Goal: Book appointment/travel/reservation

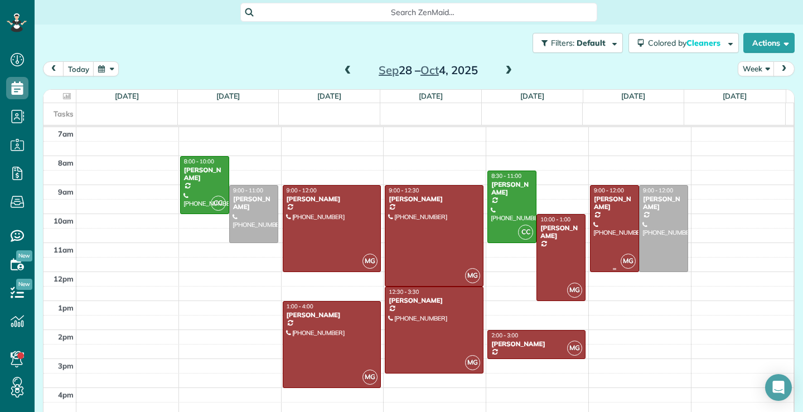
scroll to position [5, 5]
click at [346, 70] on span at bounding box center [348, 71] width 12 height 10
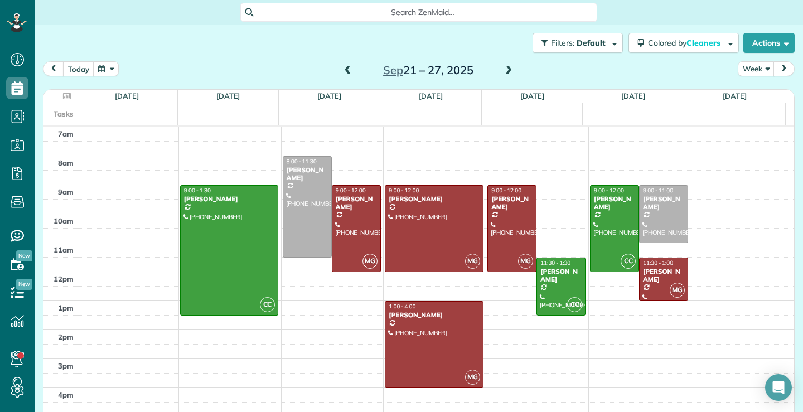
click at [346, 74] on span at bounding box center [348, 71] width 12 height 10
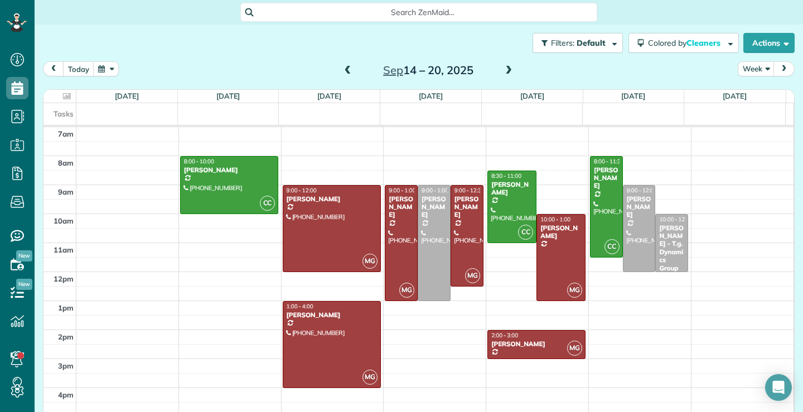
click at [342, 71] on span at bounding box center [348, 71] width 12 height 10
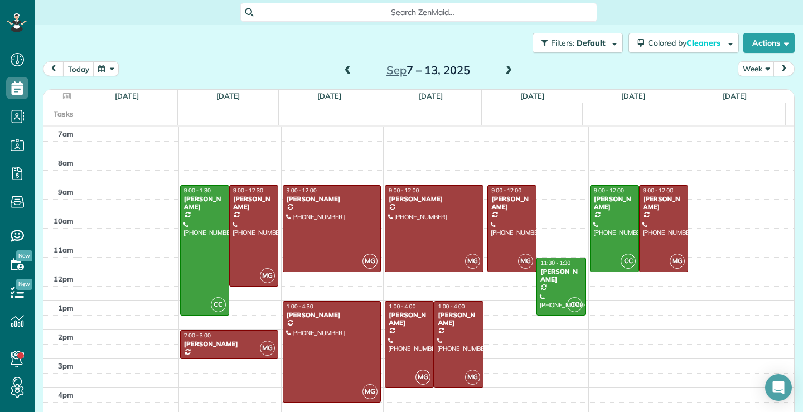
click at [342, 74] on span at bounding box center [348, 71] width 12 height 10
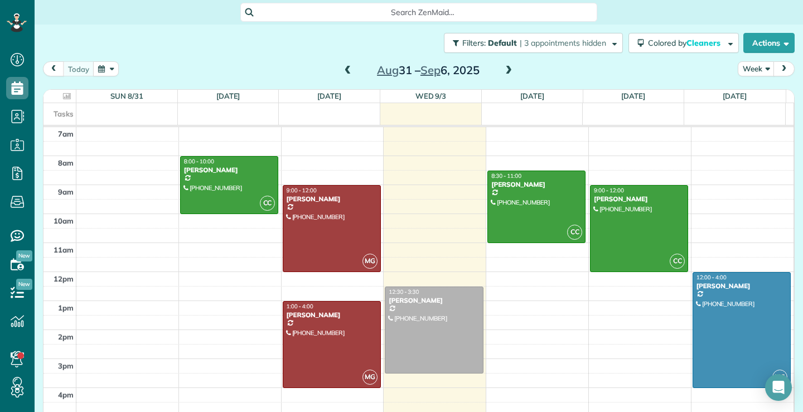
click at [505, 66] on span at bounding box center [509, 71] width 12 height 10
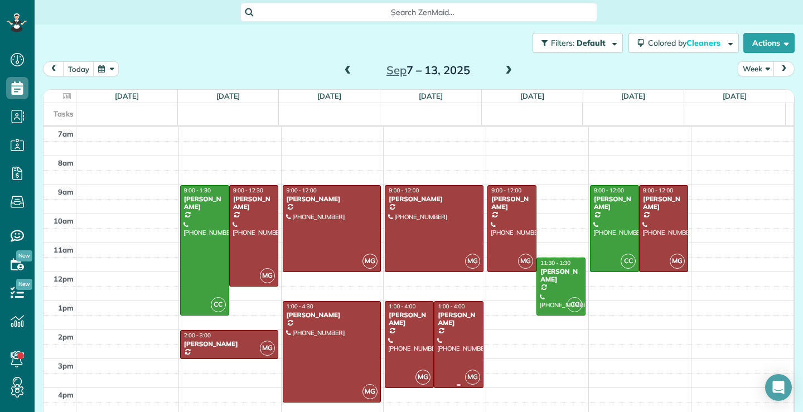
click at [459, 354] on div at bounding box center [459, 345] width 48 height 86
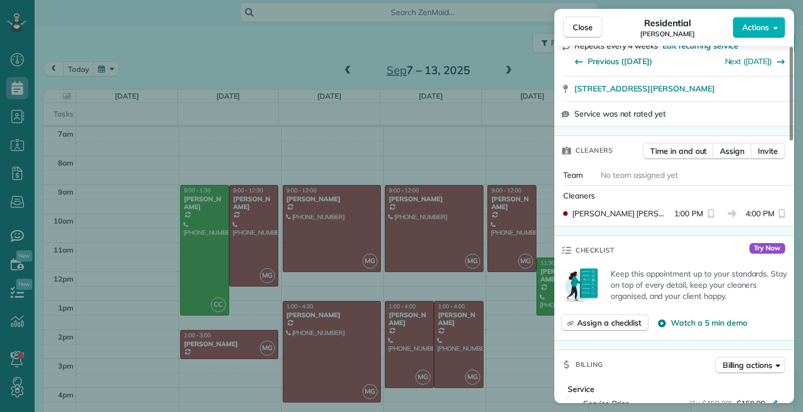
scroll to position [225, 0]
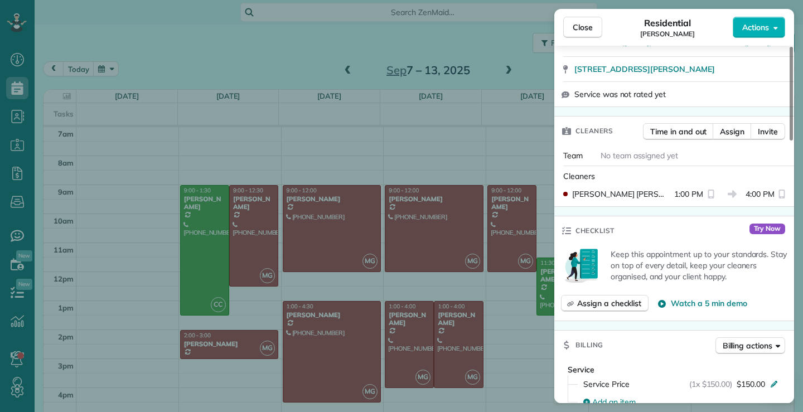
click at [504, 68] on div "Close Residential [PERSON_NAME] Actions Status Active [PERSON_NAME] · Open prof…" at bounding box center [401, 206] width 803 height 412
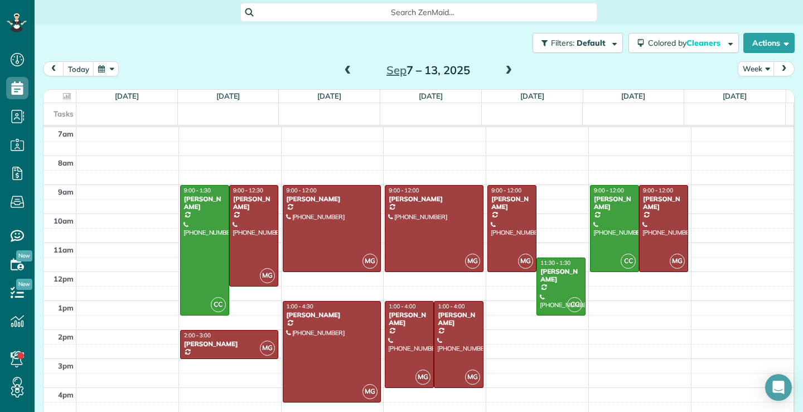
click at [503, 69] on span at bounding box center [509, 71] width 12 height 10
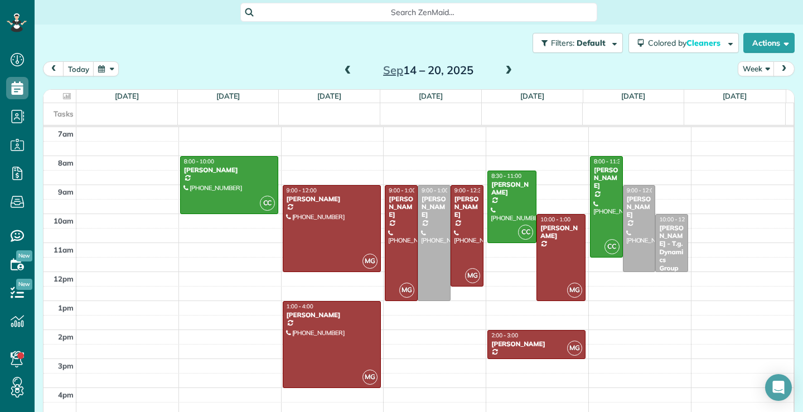
click at [505, 71] on span at bounding box center [509, 71] width 12 height 10
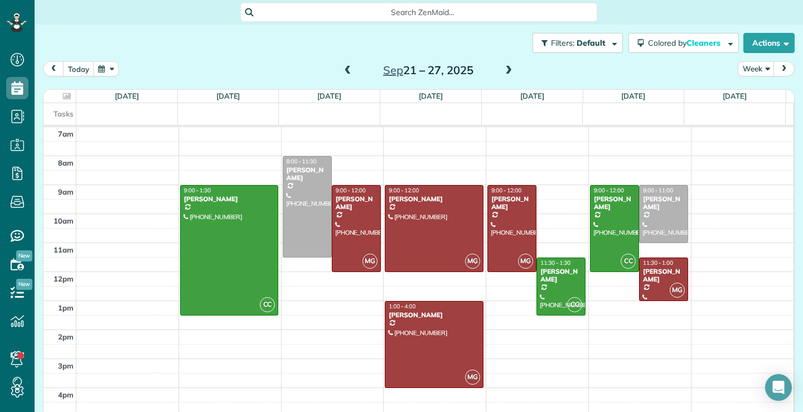
click at [343, 71] on span at bounding box center [348, 71] width 12 height 10
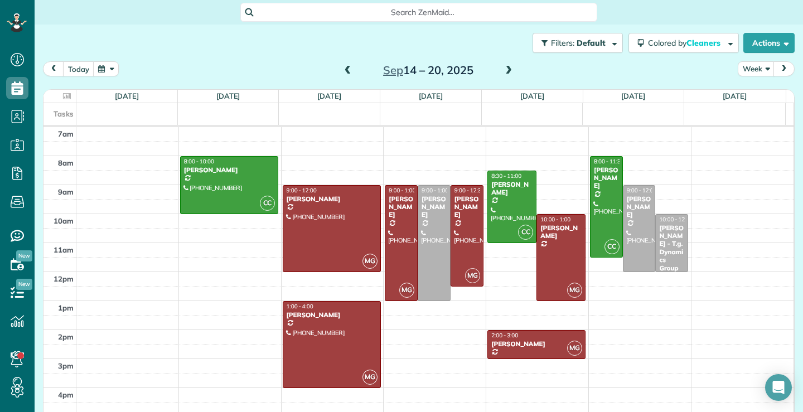
click at [344, 67] on span at bounding box center [348, 71] width 12 height 10
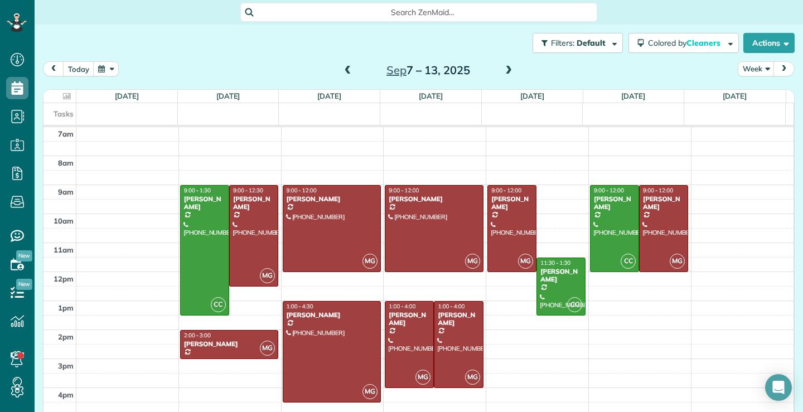
click at [504, 73] on span at bounding box center [509, 71] width 12 height 10
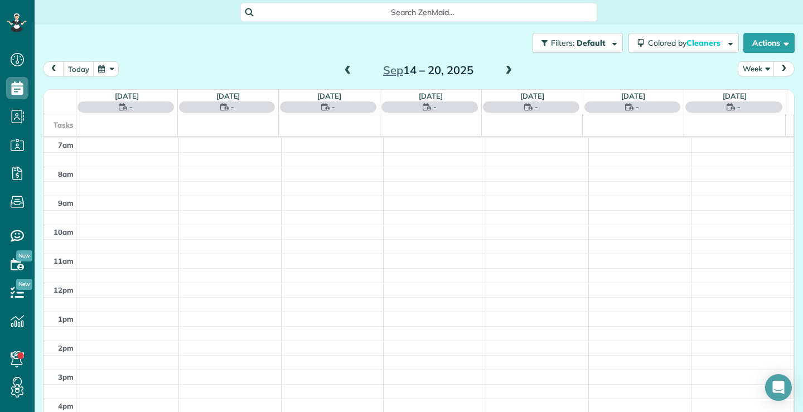
click at [506, 72] on span at bounding box center [509, 71] width 12 height 10
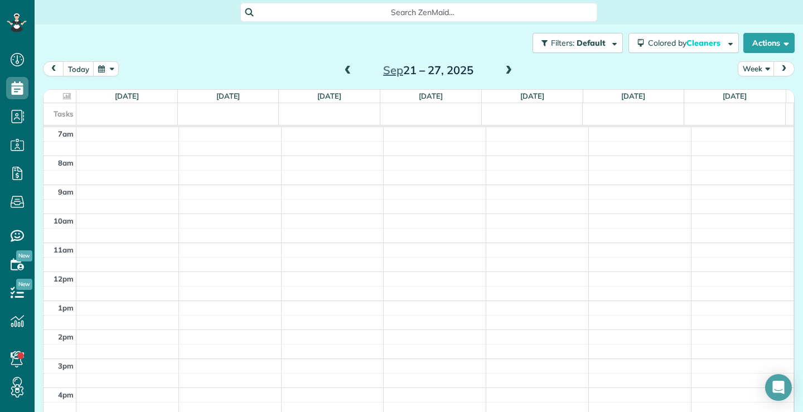
click at [343, 69] on span at bounding box center [348, 71] width 12 height 10
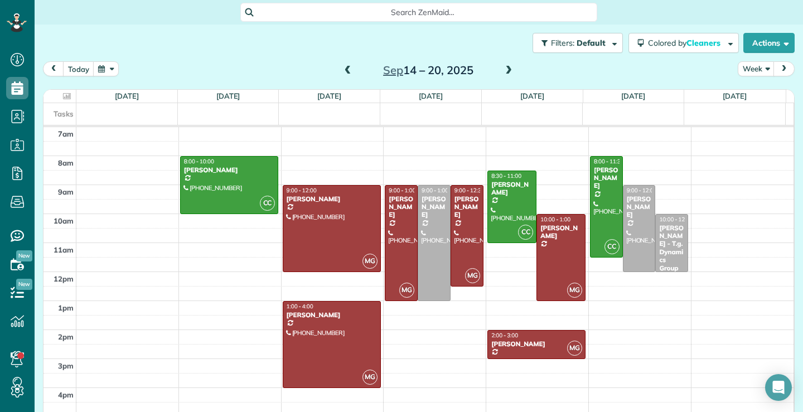
drag, startPoint x: 343, startPoint y: 71, endPoint x: 341, endPoint y: 84, distance: 12.9
click at [342, 71] on span at bounding box center [348, 71] width 12 height 10
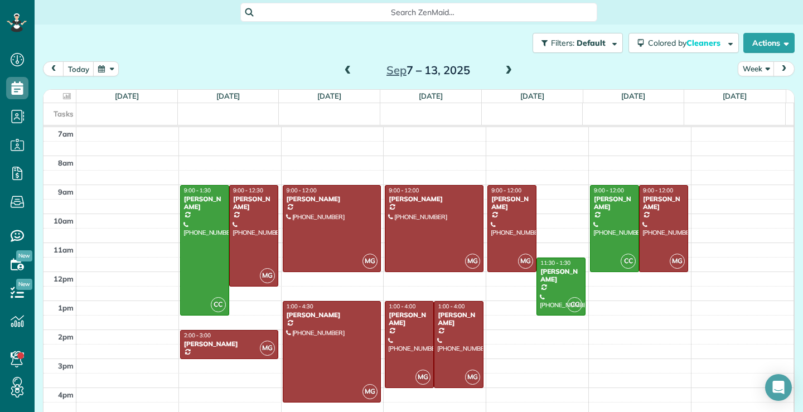
click at [504, 70] on span at bounding box center [509, 71] width 12 height 10
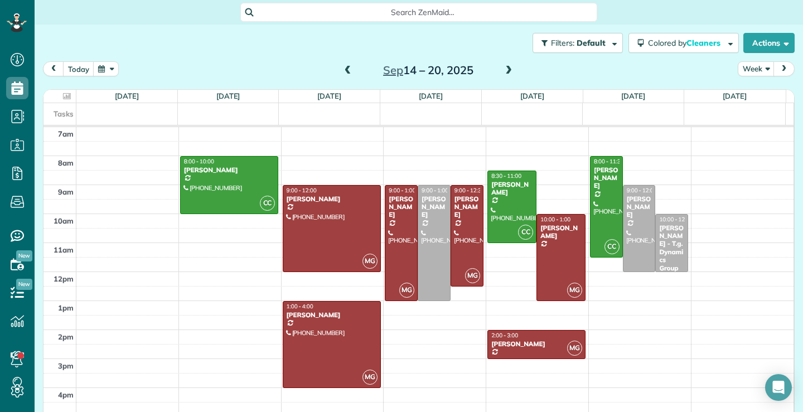
click at [507, 69] on span at bounding box center [509, 71] width 12 height 10
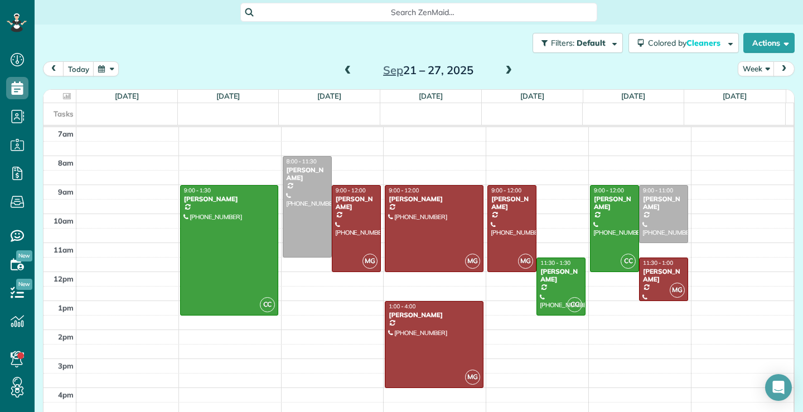
click at [508, 70] on span at bounding box center [509, 71] width 12 height 10
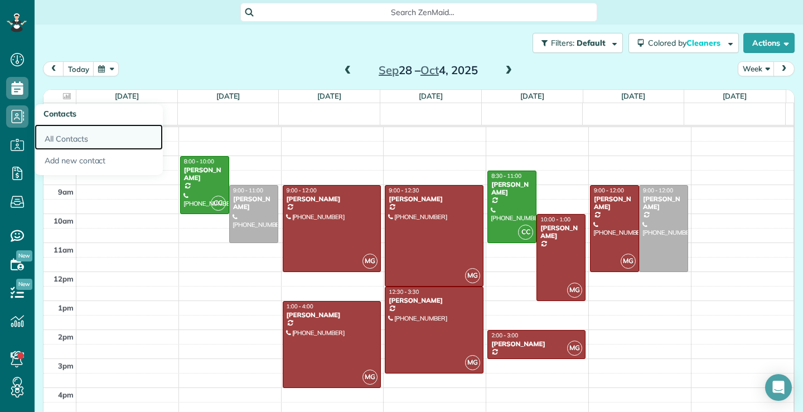
click at [66, 137] on link "All Contacts" at bounding box center [99, 137] width 128 height 26
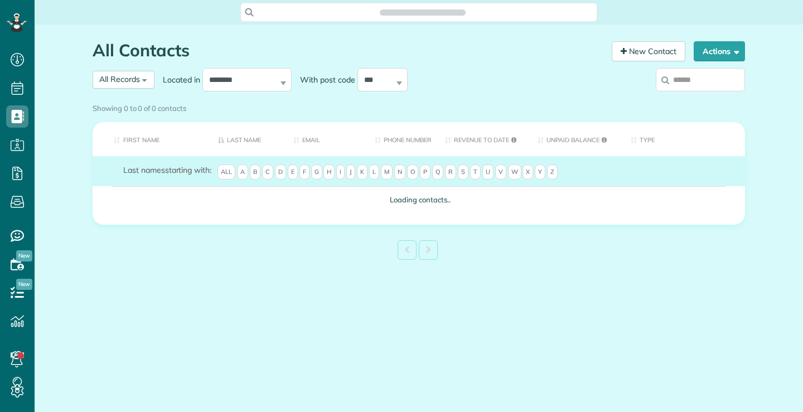
click at [715, 80] on input "search" at bounding box center [700, 79] width 89 height 23
type input "*****"
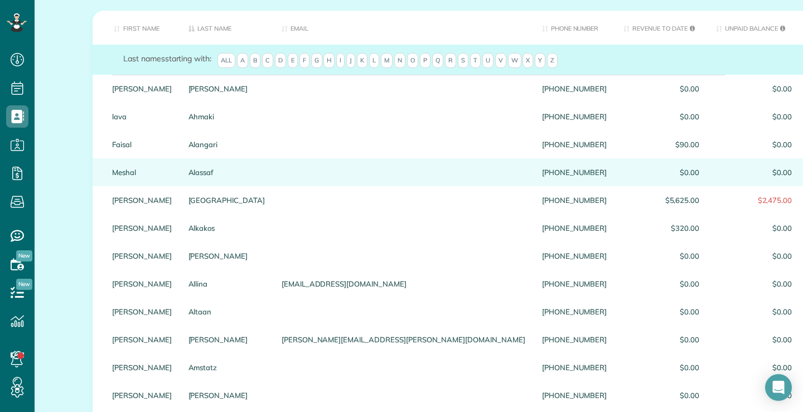
scroll to position [0, 0]
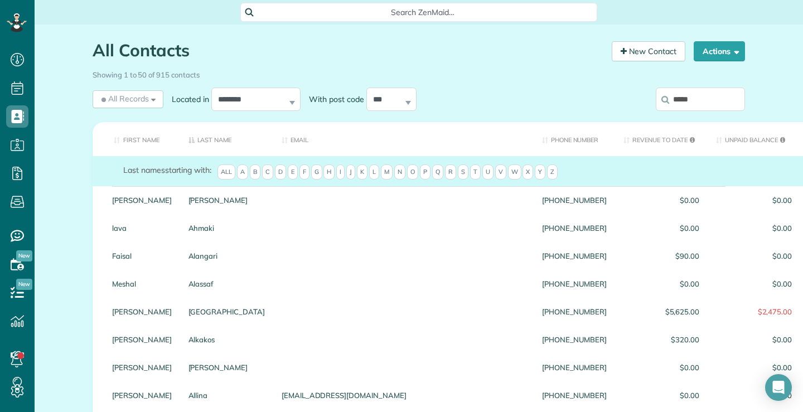
click at [707, 98] on input "*****" at bounding box center [700, 99] width 89 height 23
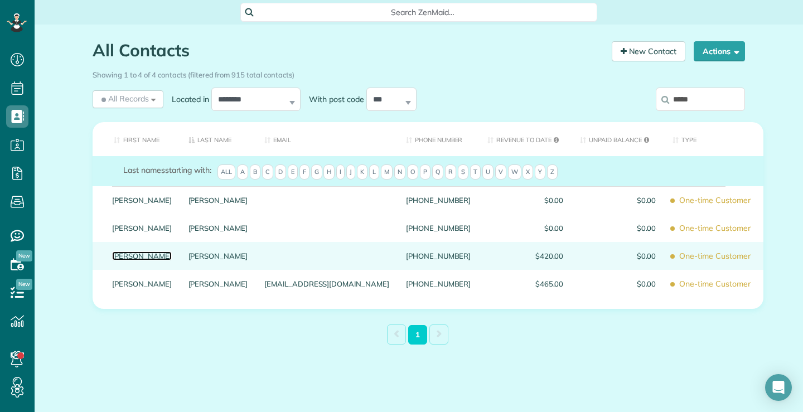
click at [117, 260] on link "Kevin" at bounding box center [142, 256] width 60 height 8
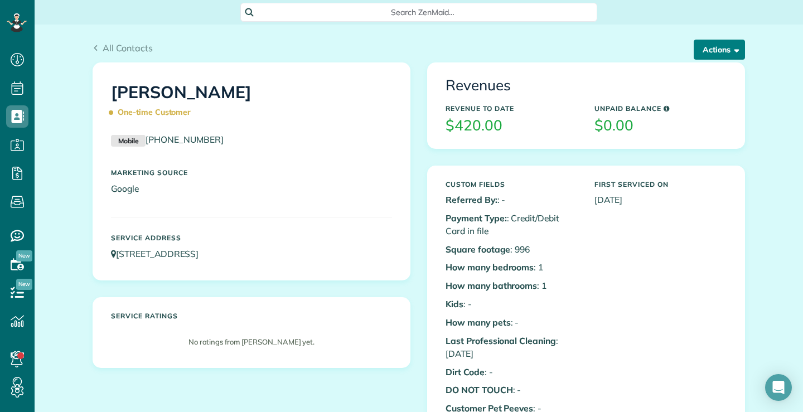
click at [732, 47] on span "button" at bounding box center [735, 49] width 8 height 8
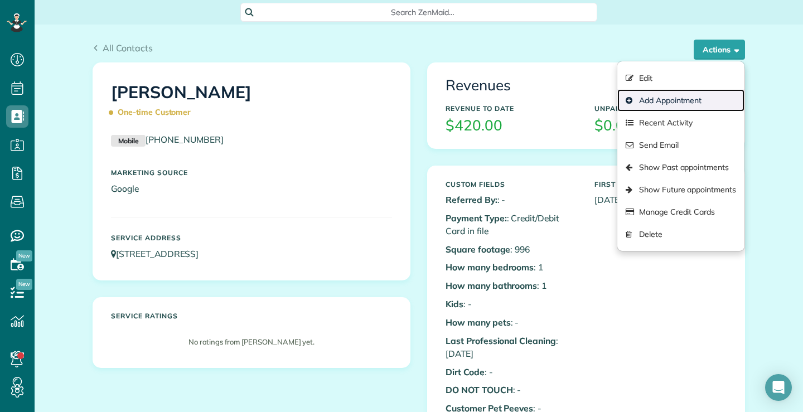
click at [697, 104] on link "Add Appointment" at bounding box center [680, 100] width 127 height 22
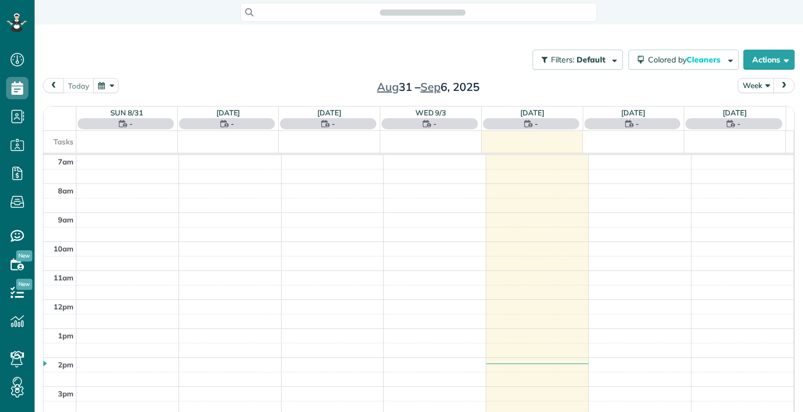
scroll to position [5, 5]
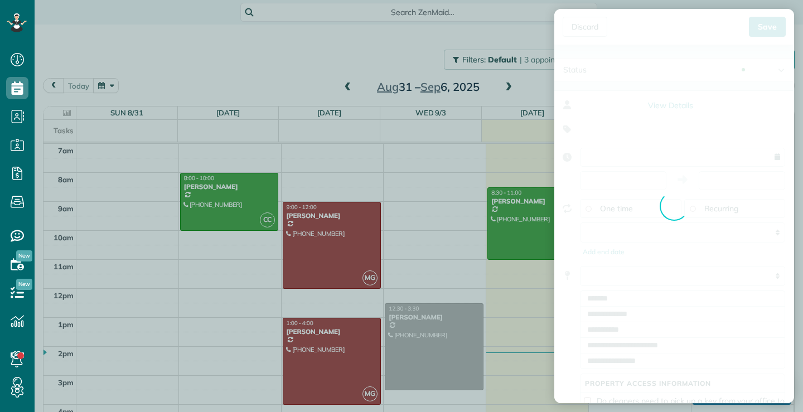
type input "**********"
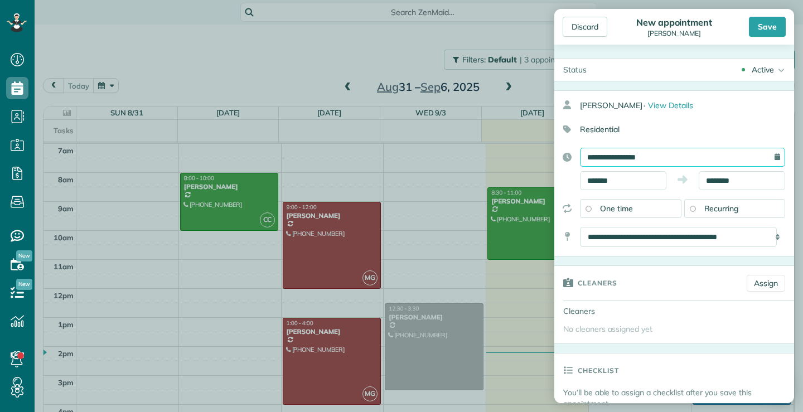
click at [715, 157] on input "**********" at bounding box center [682, 157] width 205 height 19
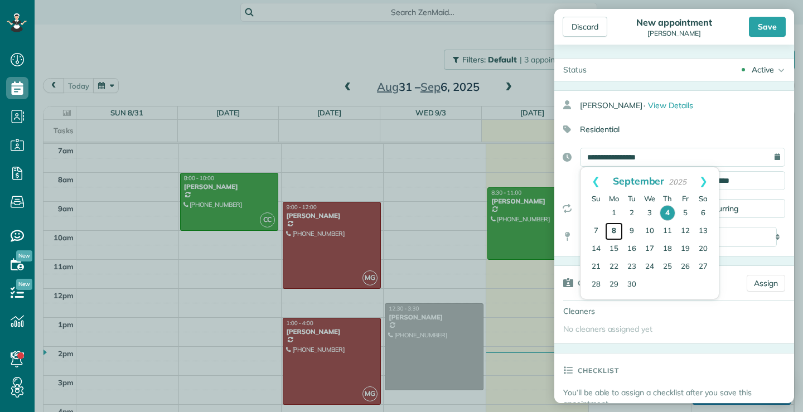
click at [616, 231] on link "8" at bounding box center [614, 232] width 18 height 18
type input "**********"
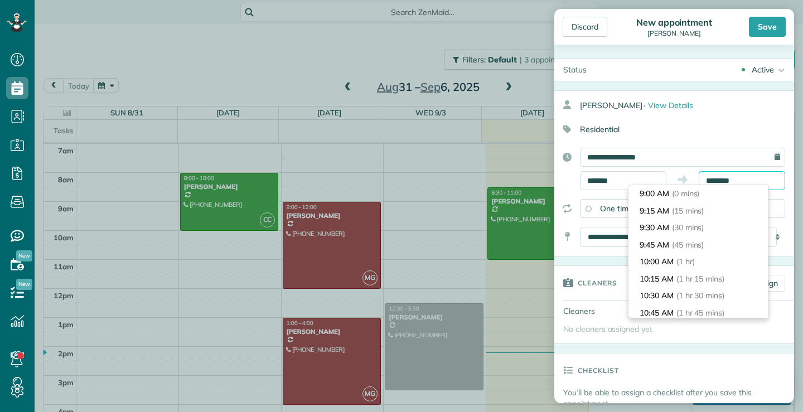
click at [755, 177] on input "********" at bounding box center [742, 180] width 86 height 19
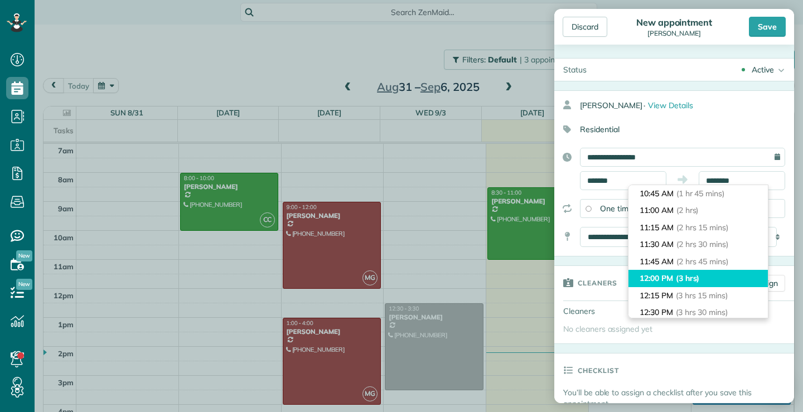
type input "********"
click at [645, 282] on li "12:00 PM (3 hrs)" at bounding box center [698, 278] width 139 height 17
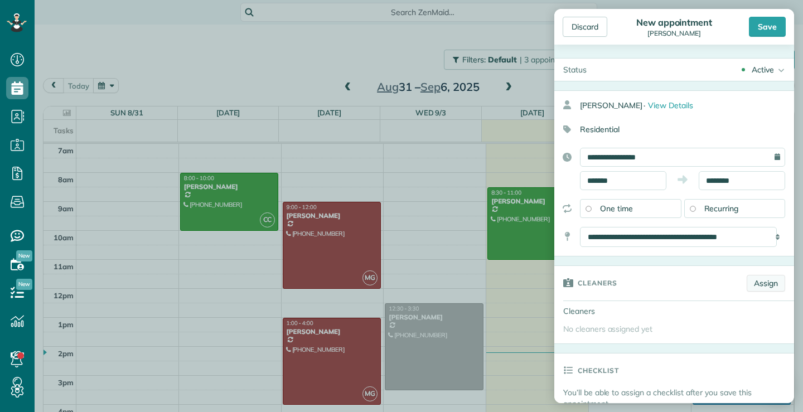
click at [749, 286] on link "Assign" at bounding box center [766, 283] width 38 height 17
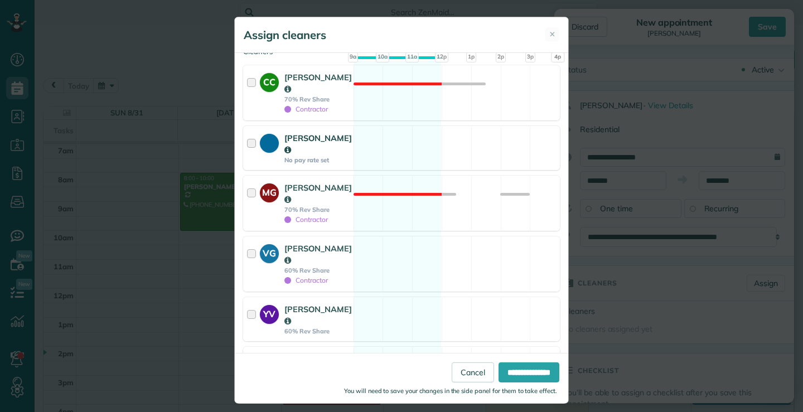
scroll to position [149, 0]
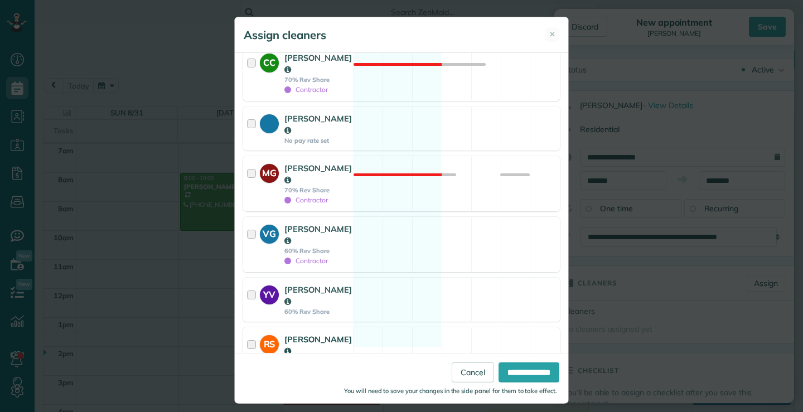
click at [249, 334] on div at bounding box center [253, 355] width 13 height 43
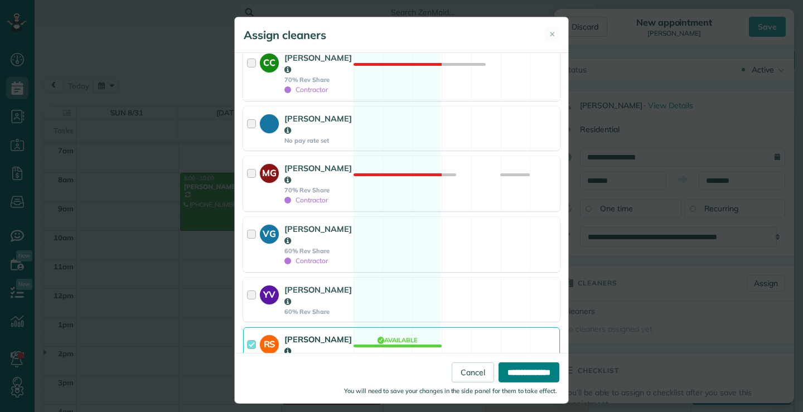
click at [528, 370] on input "**********" at bounding box center [529, 373] width 61 height 20
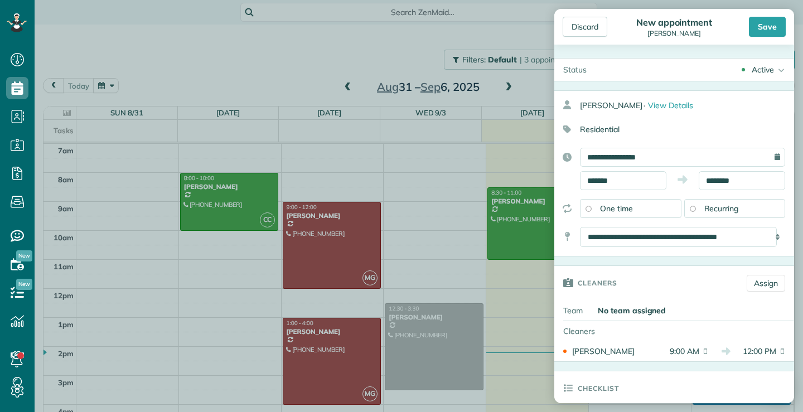
drag, startPoint x: 770, startPoint y: 28, endPoint x: 756, endPoint y: 19, distance: 16.1
click at [769, 27] on div "Save" at bounding box center [767, 27] width 37 height 20
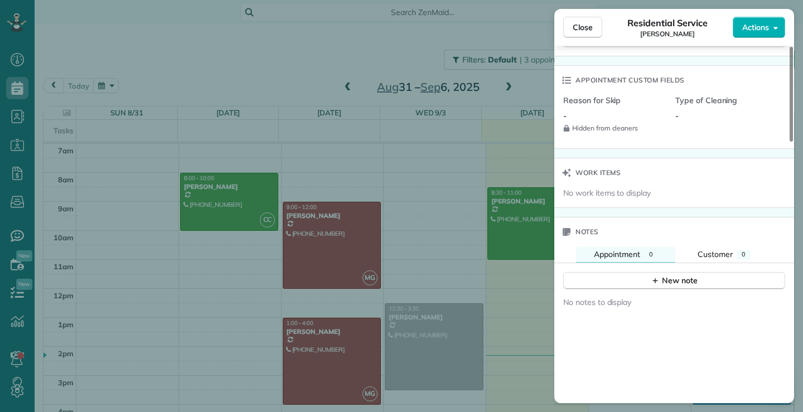
scroll to position [282, 0]
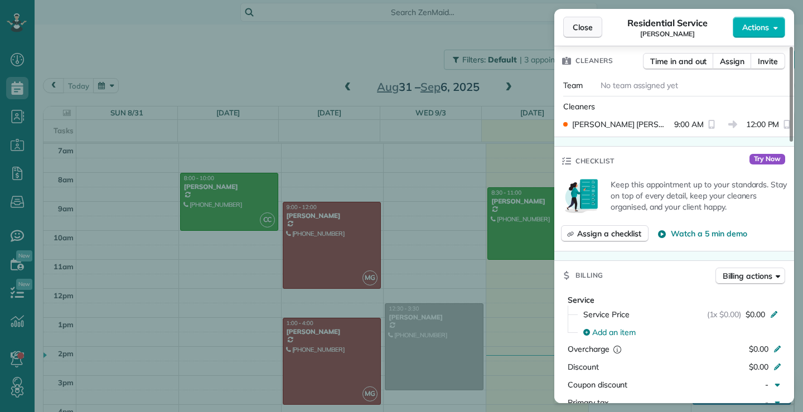
click at [590, 21] on button "Close" at bounding box center [582, 27] width 39 height 21
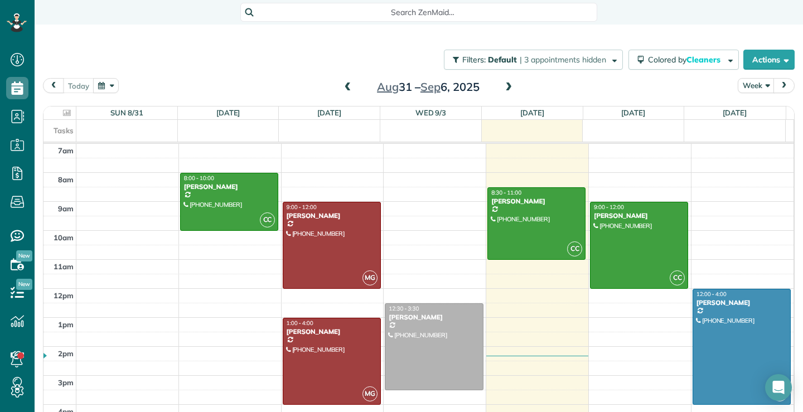
click at [506, 86] on span at bounding box center [509, 88] width 12 height 10
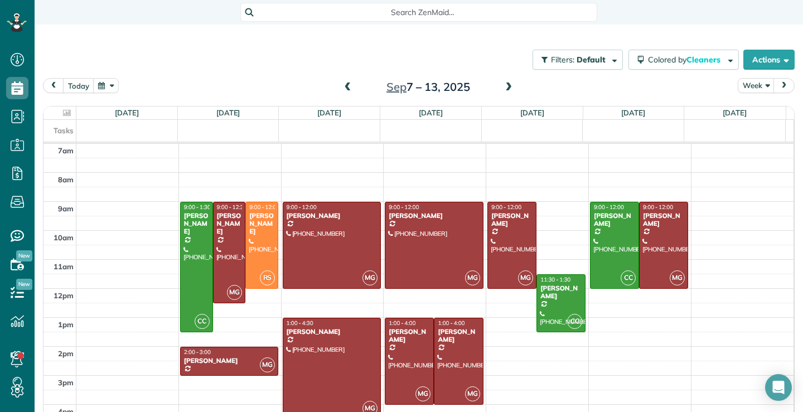
click at [503, 87] on span at bounding box center [509, 88] width 12 height 10
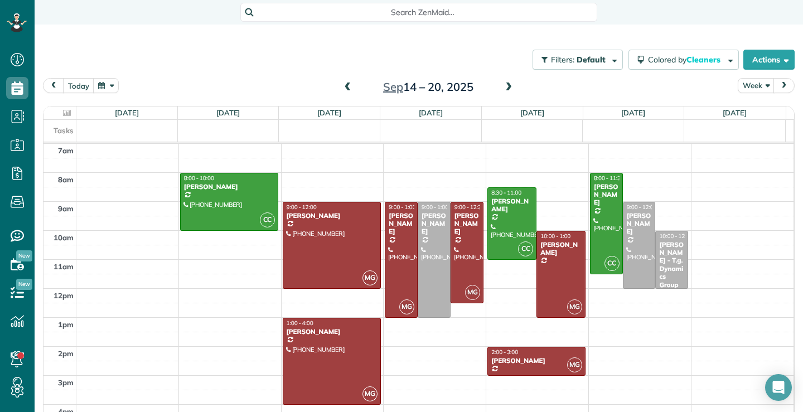
click at [503, 87] on span at bounding box center [509, 88] width 12 height 10
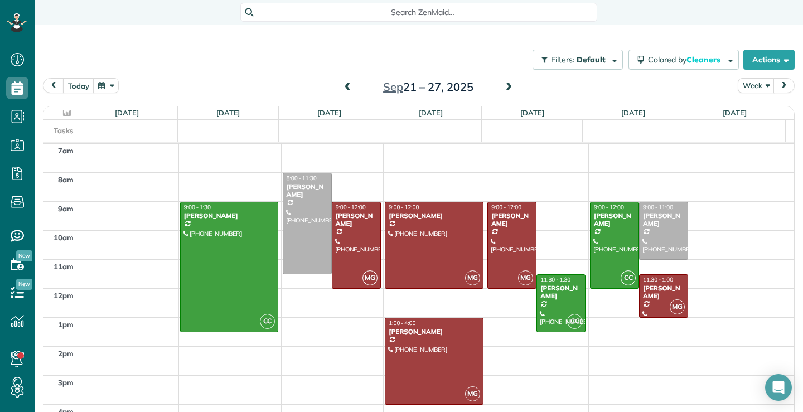
click at [507, 87] on span at bounding box center [509, 88] width 12 height 10
